Goal: Task Accomplishment & Management: Use online tool/utility

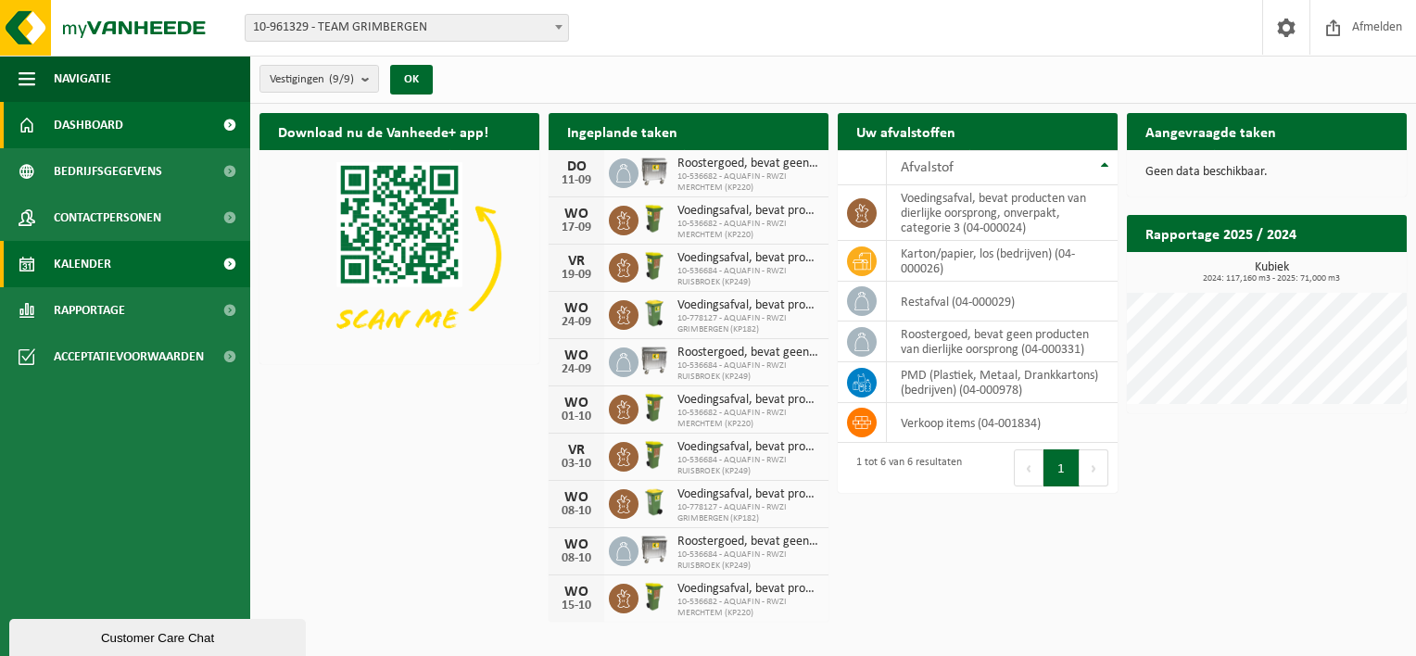
click at [120, 259] on link "Kalender" at bounding box center [125, 264] width 250 height 46
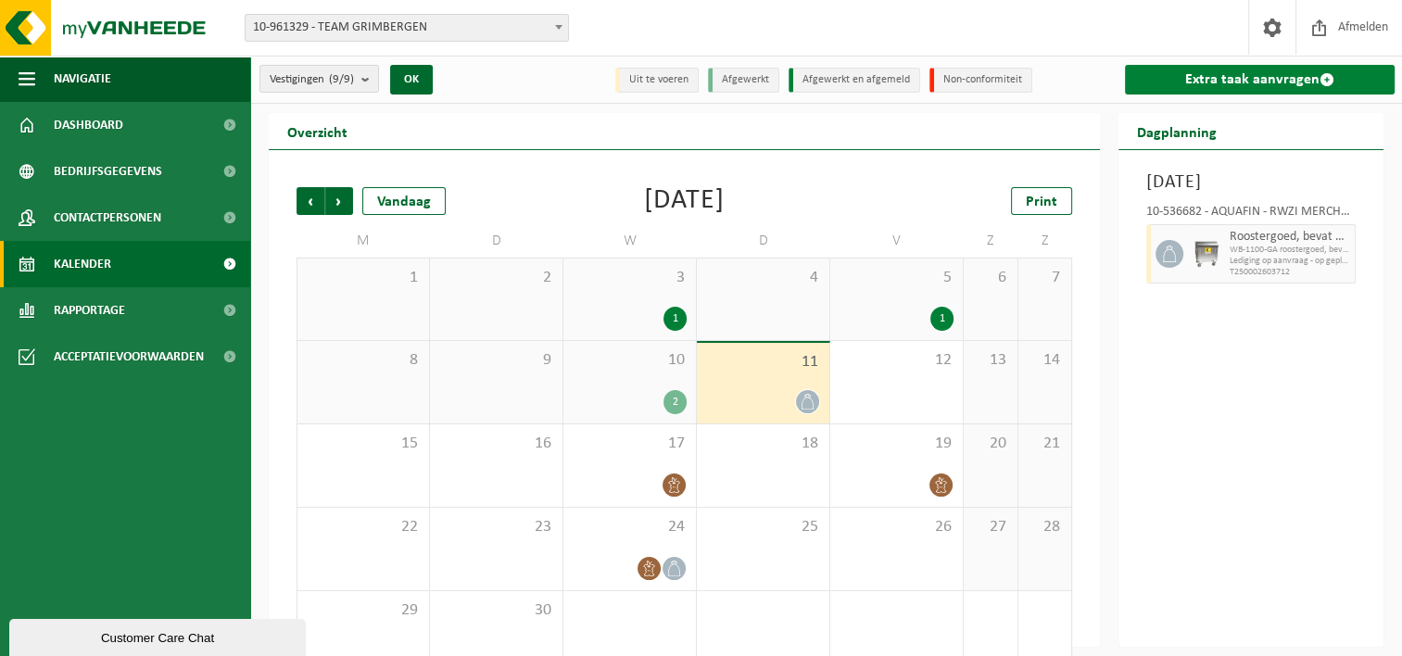
click at [1205, 80] on link "Extra taak aanvragen" at bounding box center [1260, 80] width 270 height 30
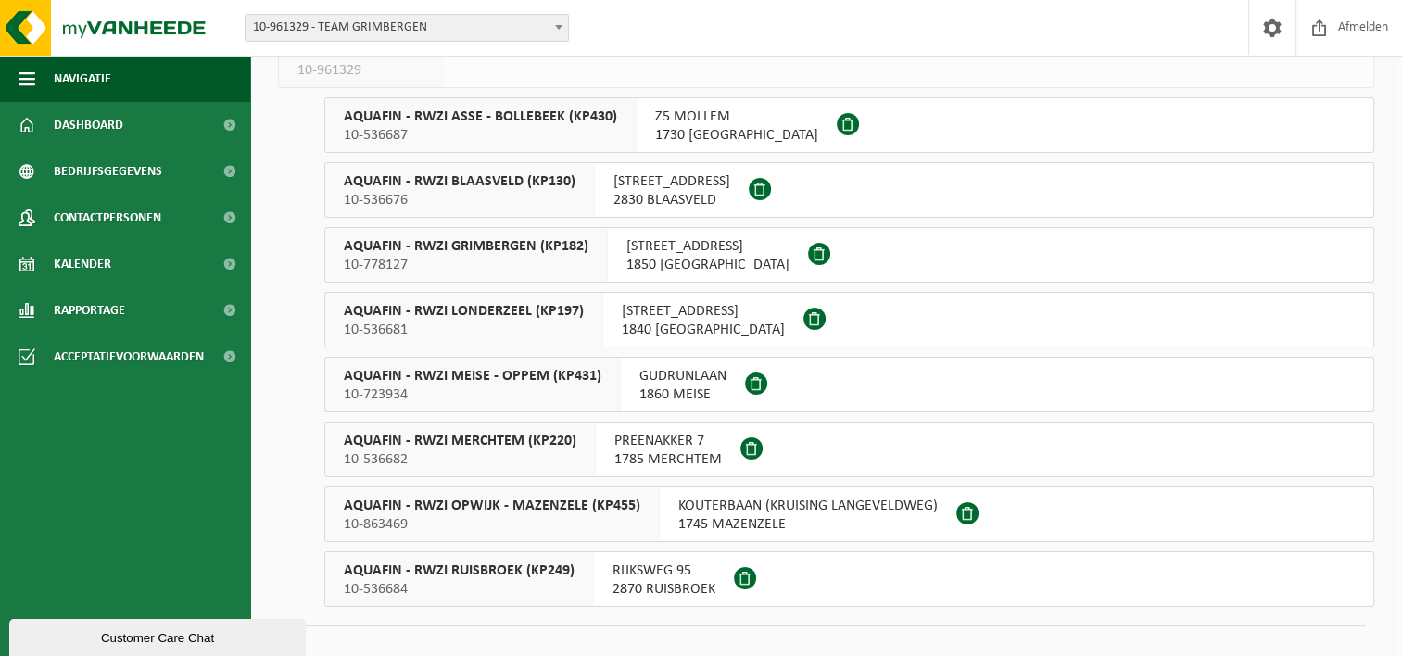
scroll to position [174, 0]
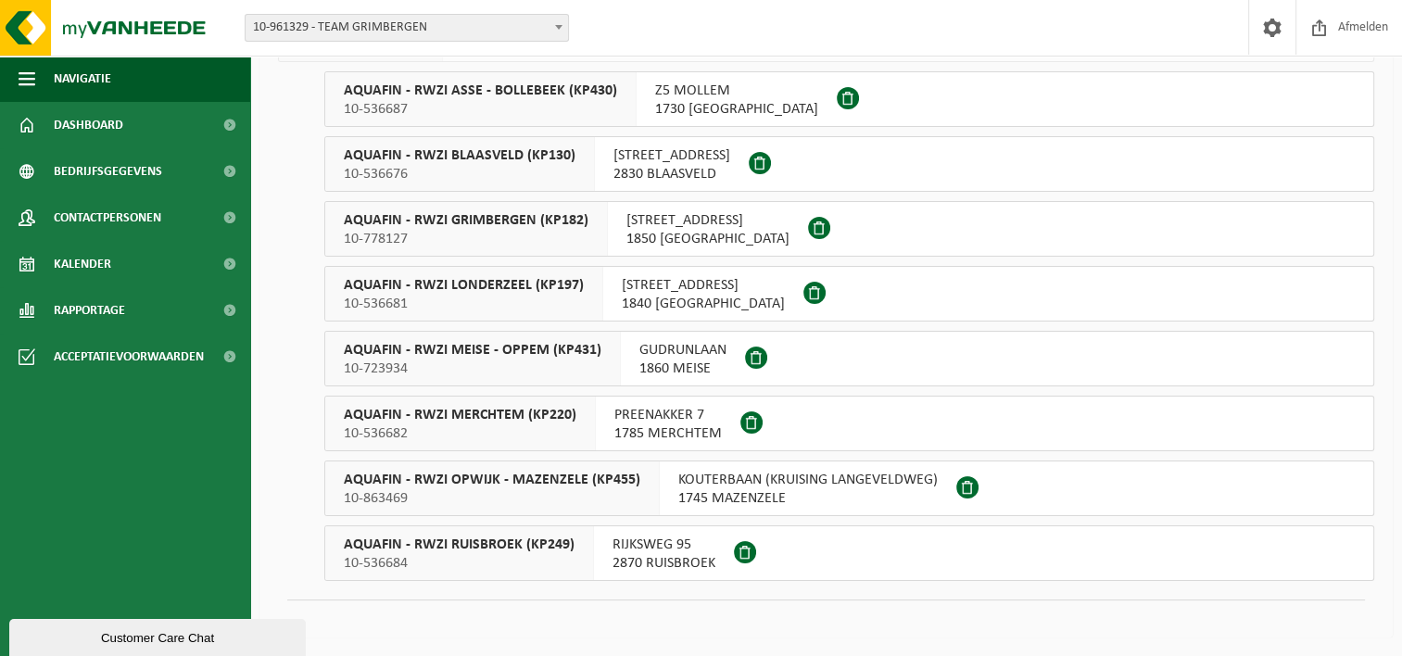
click at [464, 426] on span "10-536682" at bounding box center [460, 433] width 233 height 19
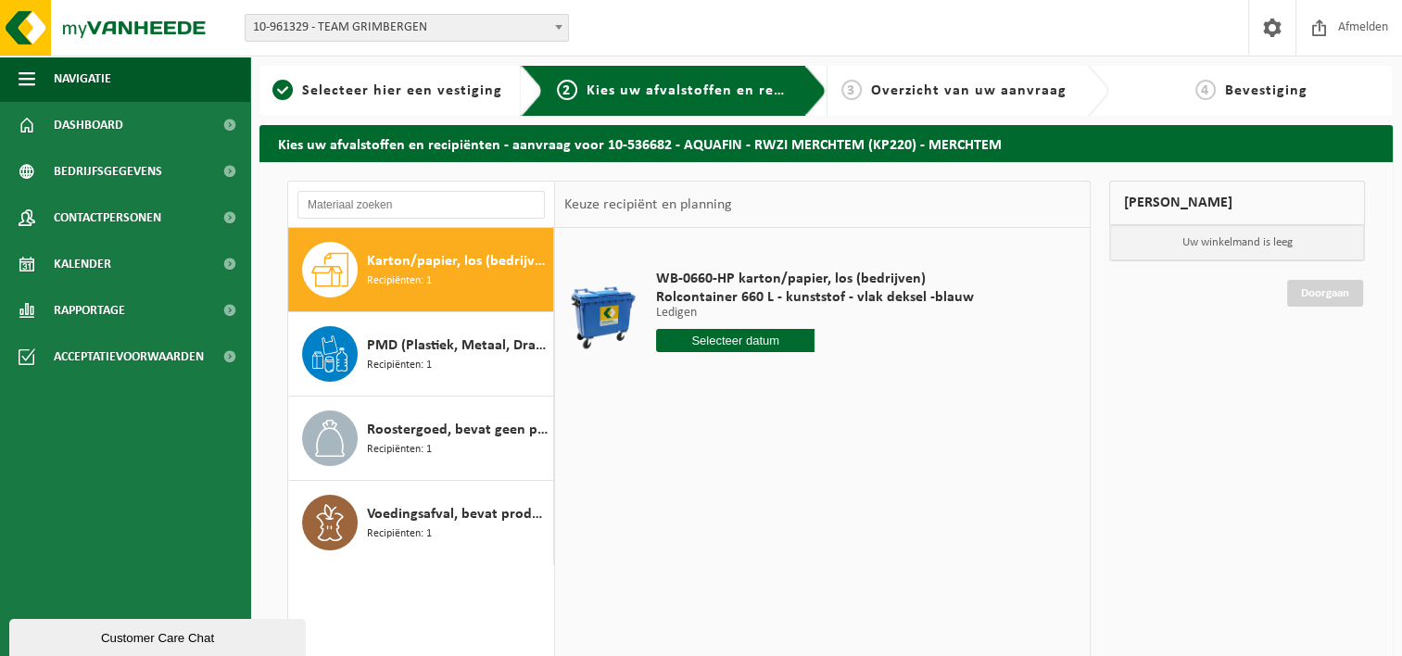
click at [449, 272] on div "Karton/papier, los (bedrijven) Recipiënten: 1" at bounding box center [458, 270] width 182 height 56
click at [749, 339] on input "text" at bounding box center [735, 340] width 159 height 23
click at [703, 505] on div "16" at bounding box center [705, 505] width 32 height 30
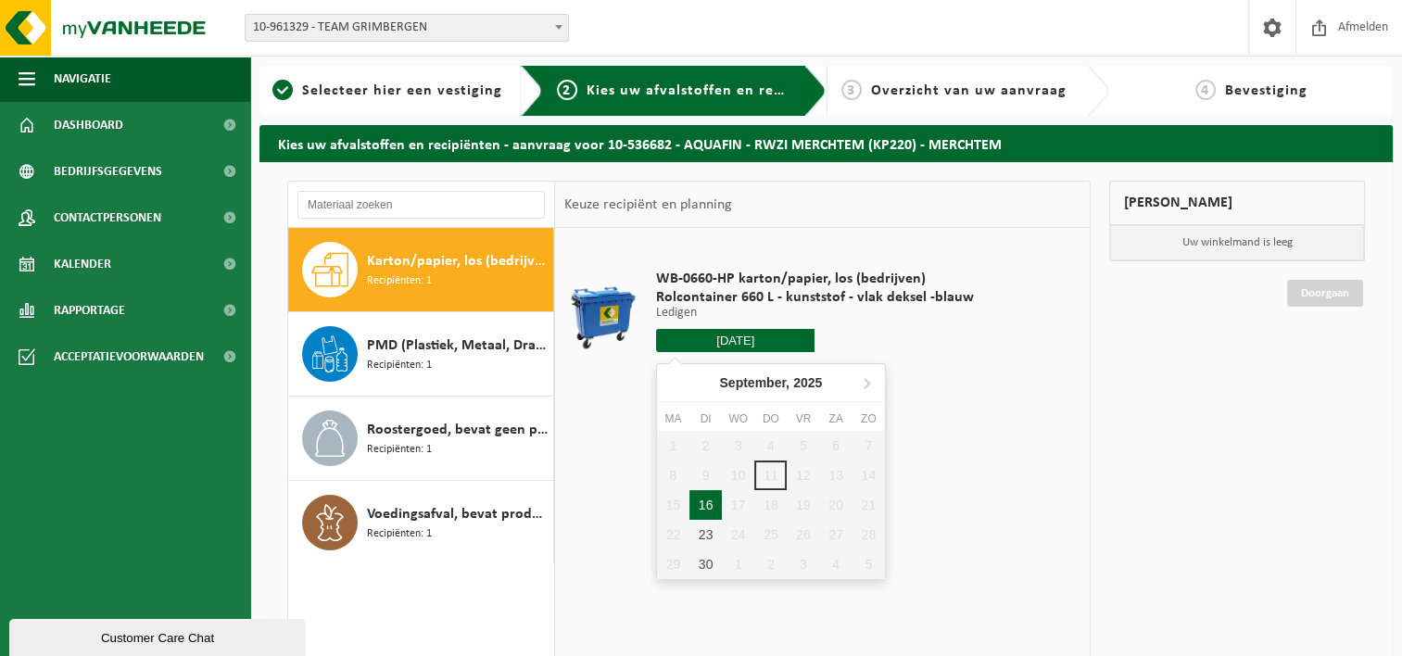
type input "Van 2025-09-16"
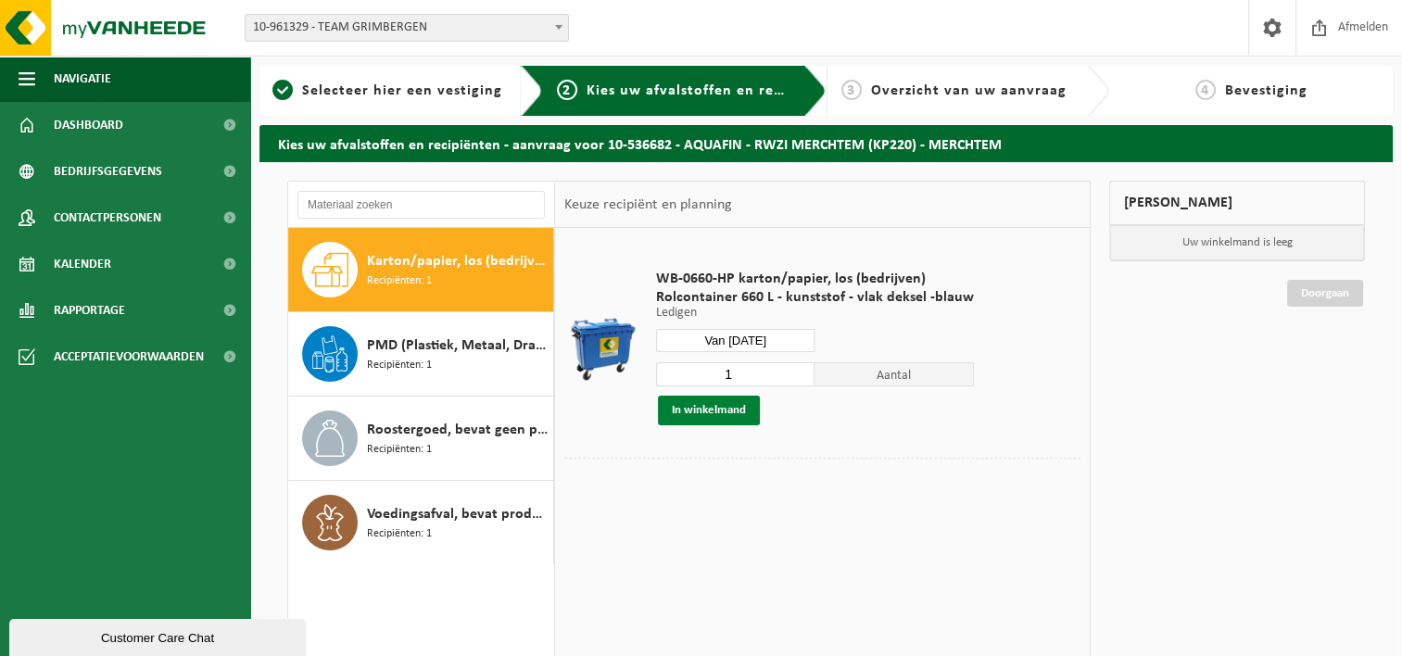
click at [686, 405] on button "In winkelmand" at bounding box center [709, 411] width 102 height 30
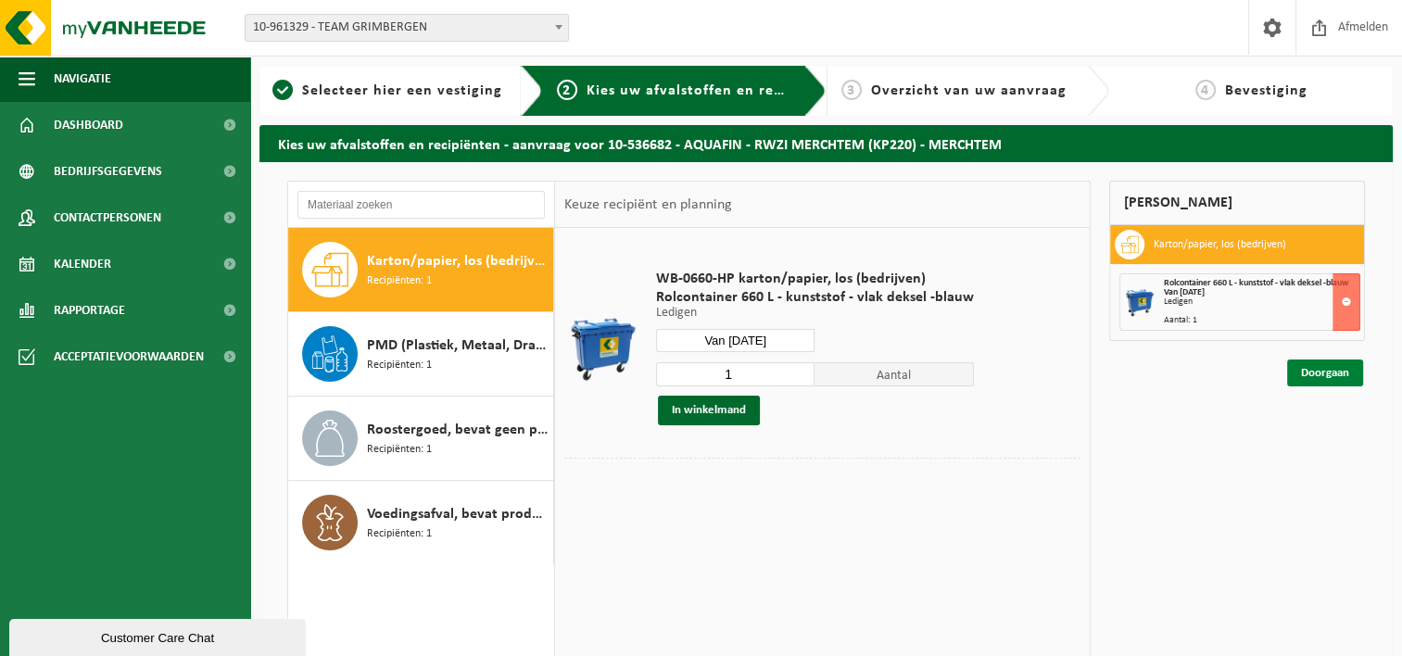
click at [1327, 371] on link "Doorgaan" at bounding box center [1325, 373] width 76 height 27
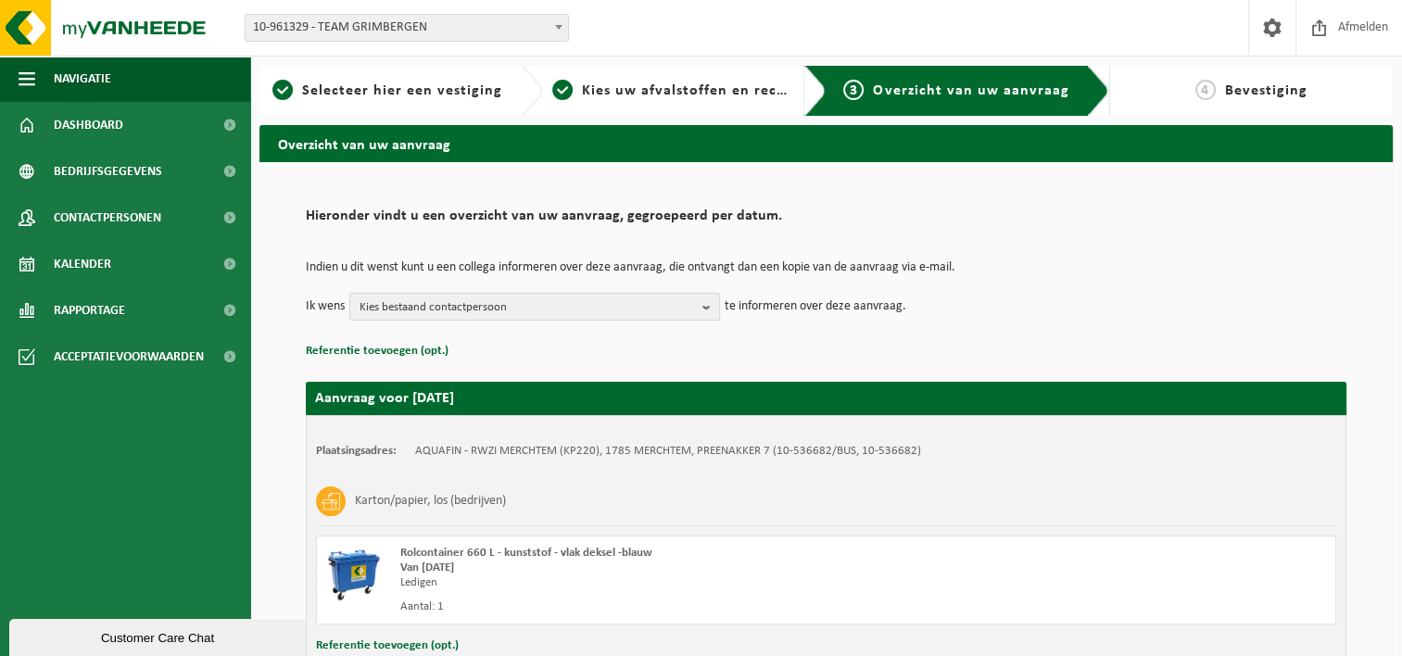
click at [704, 308] on b "button" at bounding box center [710, 307] width 17 height 26
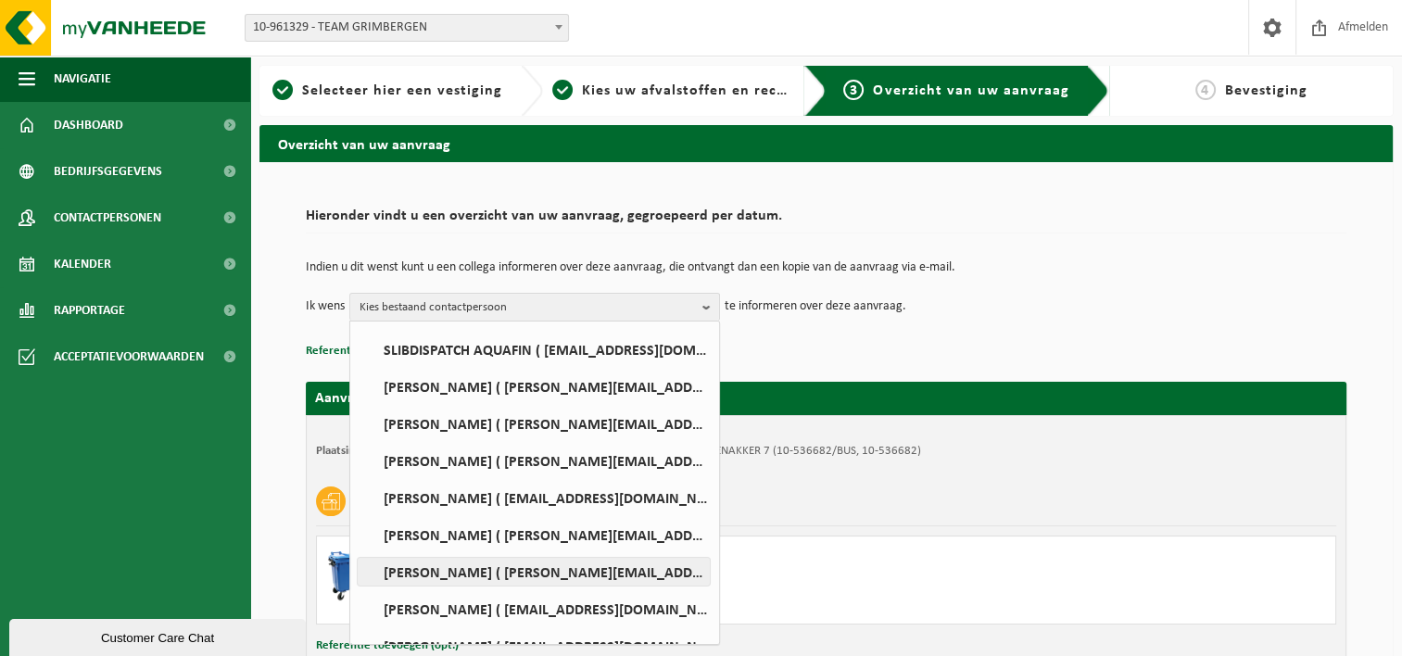
scroll to position [93, 0]
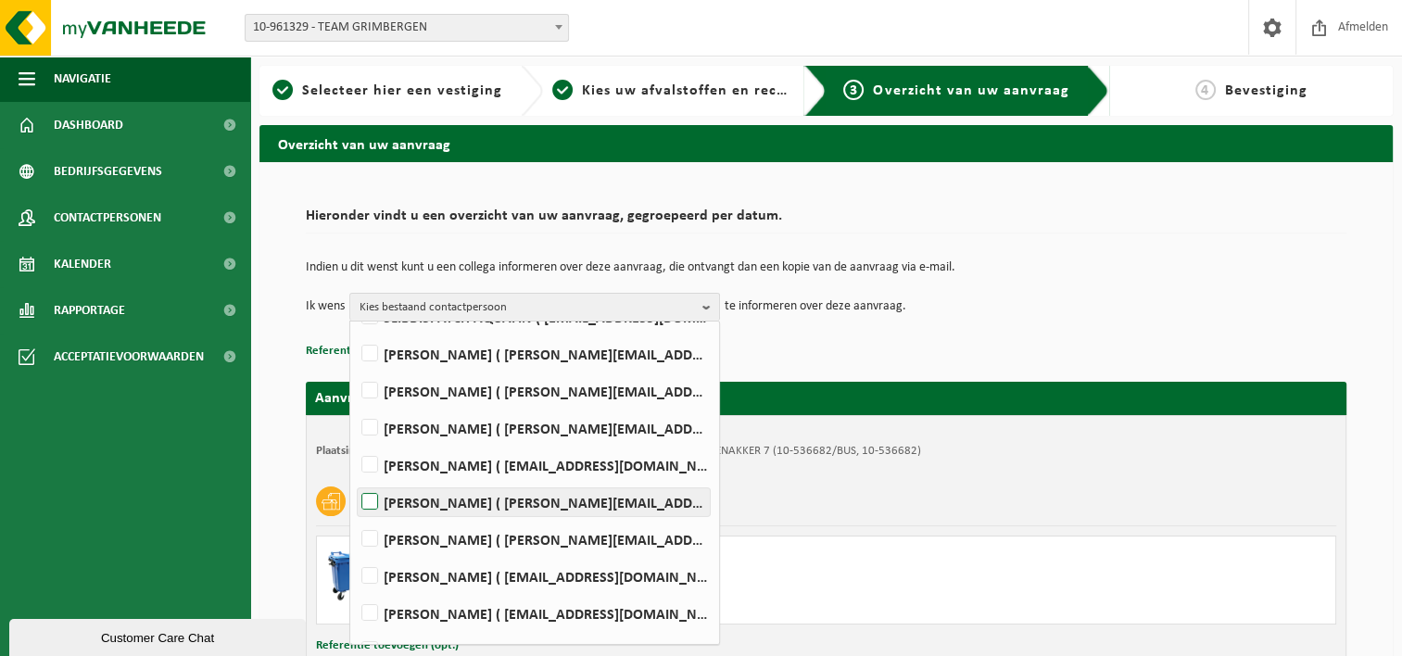
click at [370, 501] on label "[PERSON_NAME] ( [PERSON_NAME][EMAIL_ADDRESS][DOMAIN_NAME] )" at bounding box center [534, 502] width 352 height 28
click at [355, 479] on input "[PERSON_NAME] ( [PERSON_NAME][EMAIL_ADDRESS][DOMAIN_NAME] )" at bounding box center [354, 478] width 1 height 1
checkbox input "true"
click at [1064, 482] on div "Karton/papier, los (bedrijven)" at bounding box center [826, 501] width 1020 height 48
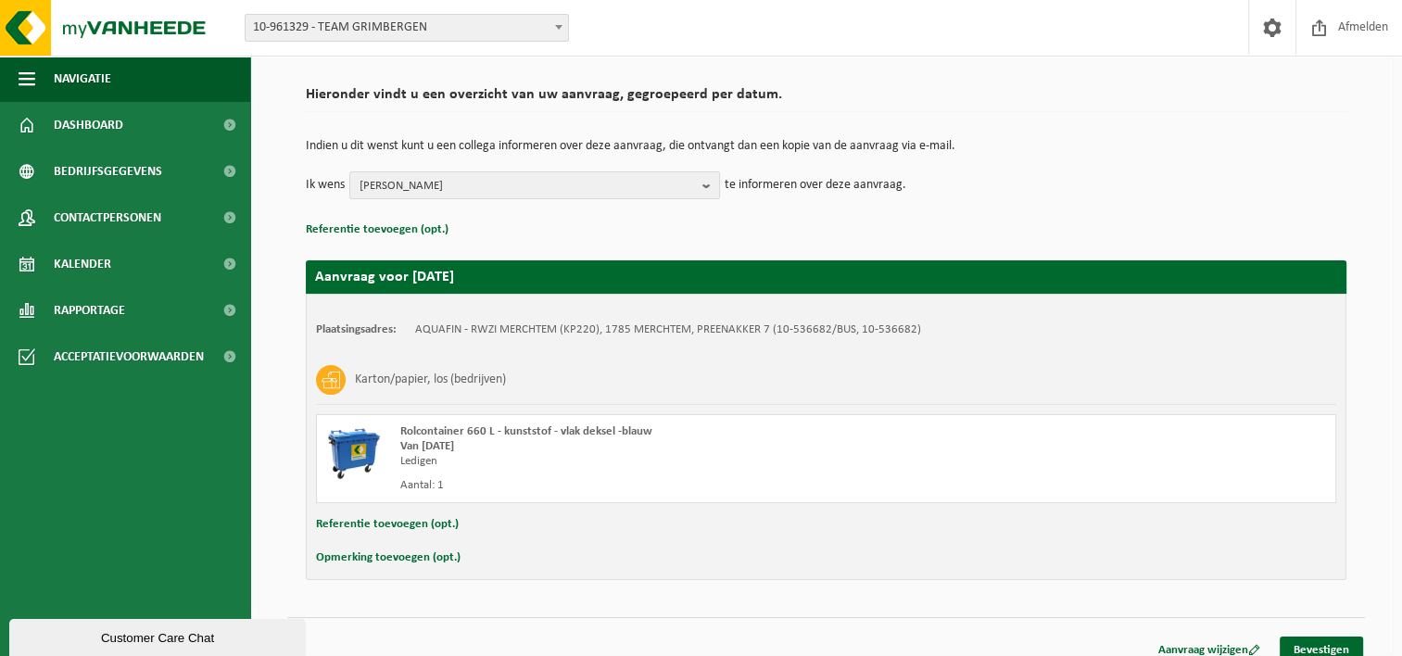
scroll to position [137, 0]
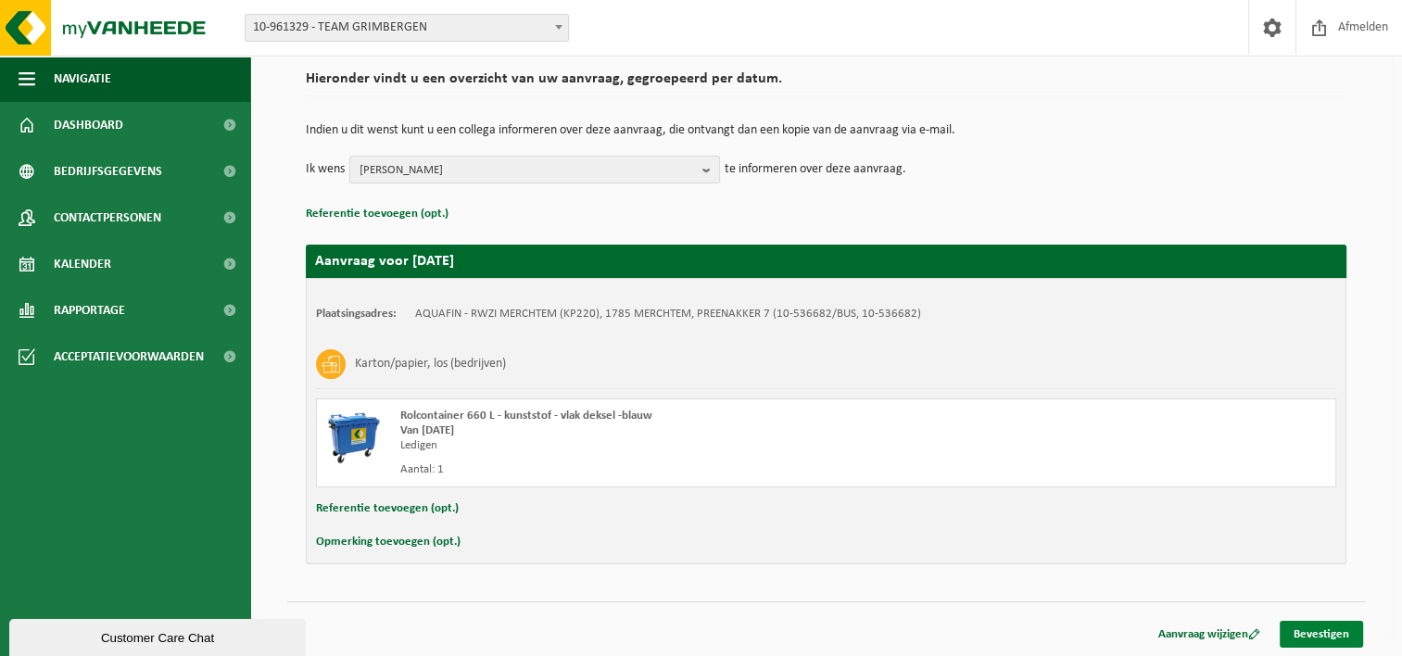
click at [1331, 631] on link "Bevestigen" at bounding box center [1321, 634] width 83 height 27
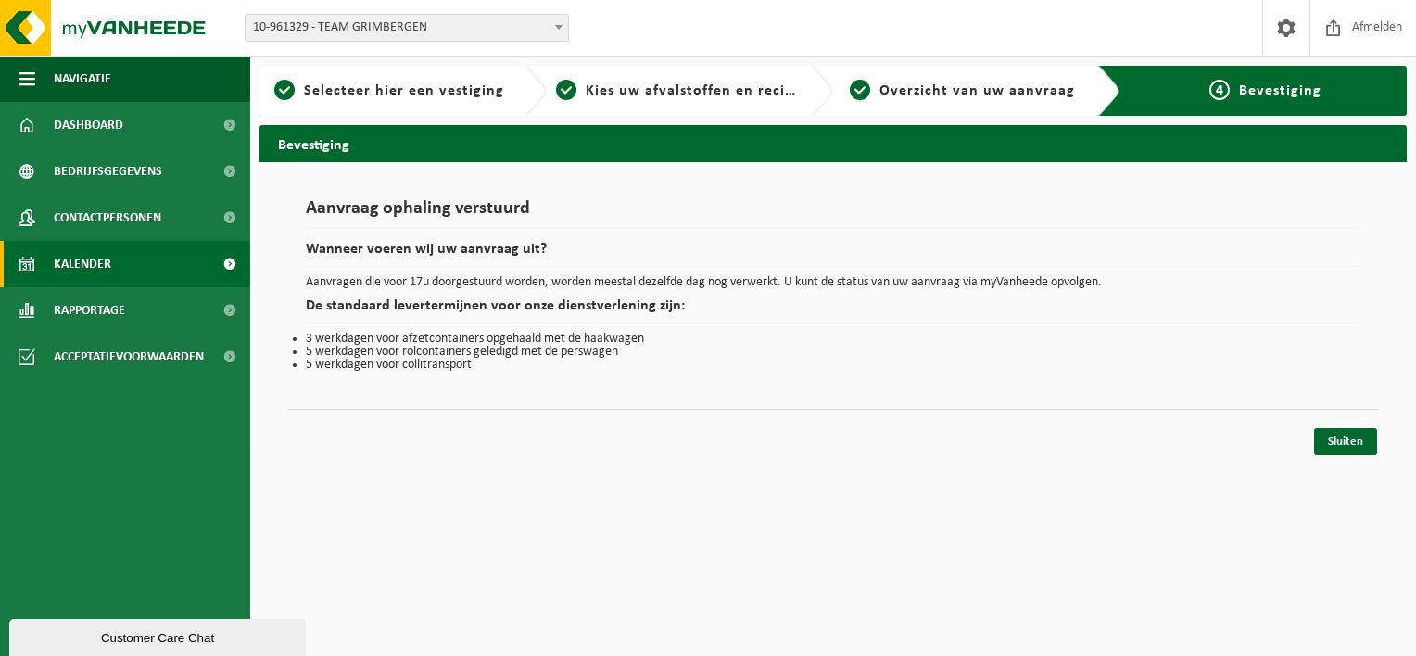
click at [228, 263] on span at bounding box center [230, 264] width 42 height 46
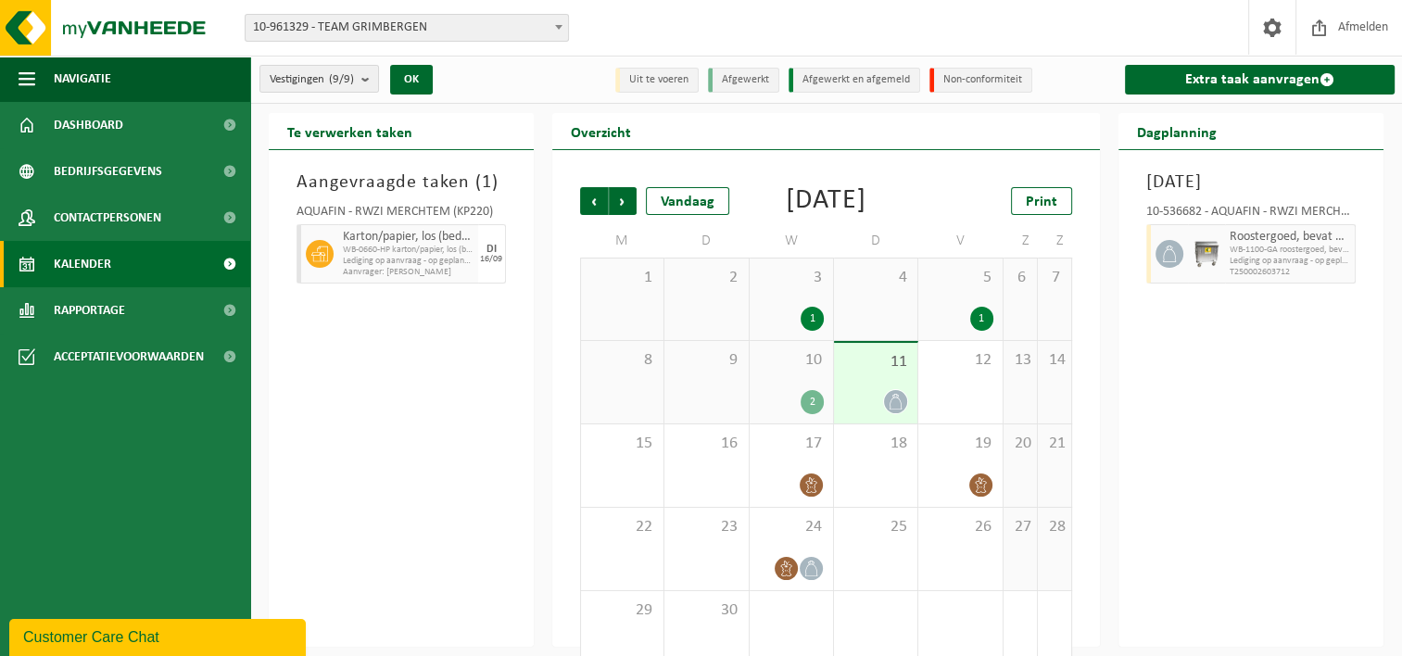
click at [871, 411] on div "11" at bounding box center [875, 383] width 83 height 81
